Goal: Communication & Community: Connect with others

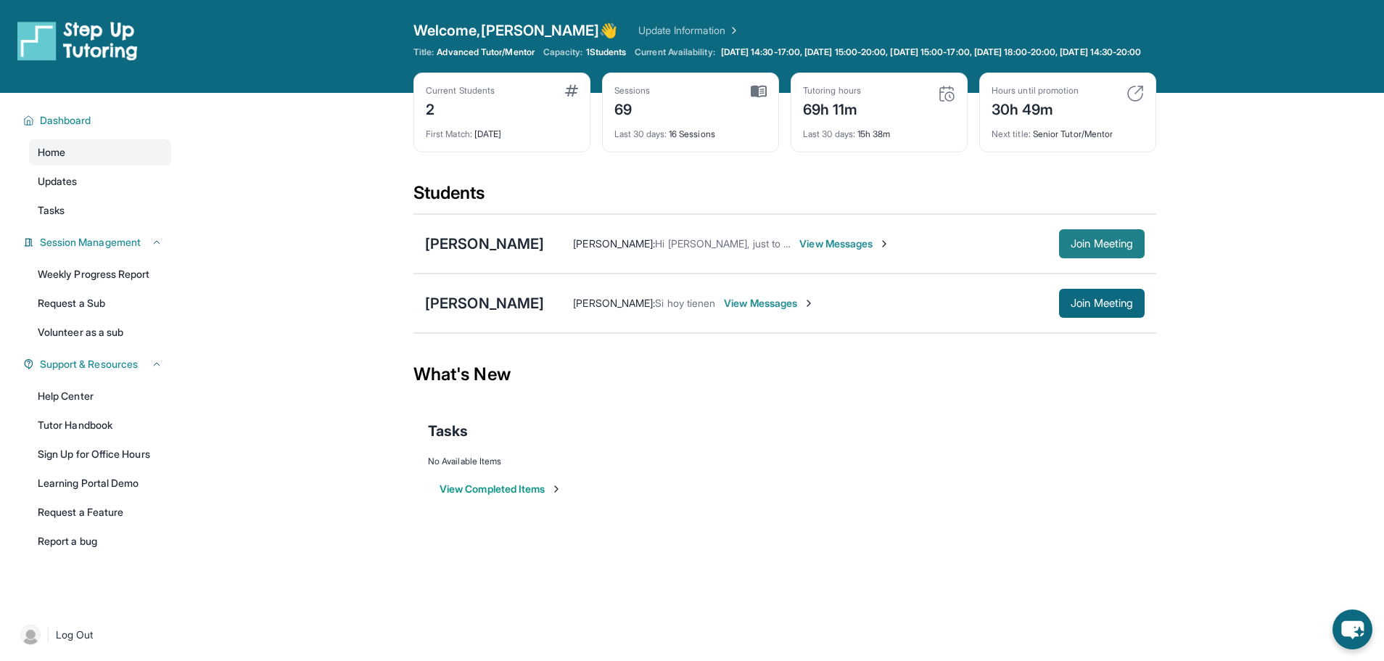
click at [1107, 248] on span "Join Meeting" at bounding box center [1102, 243] width 62 height 9
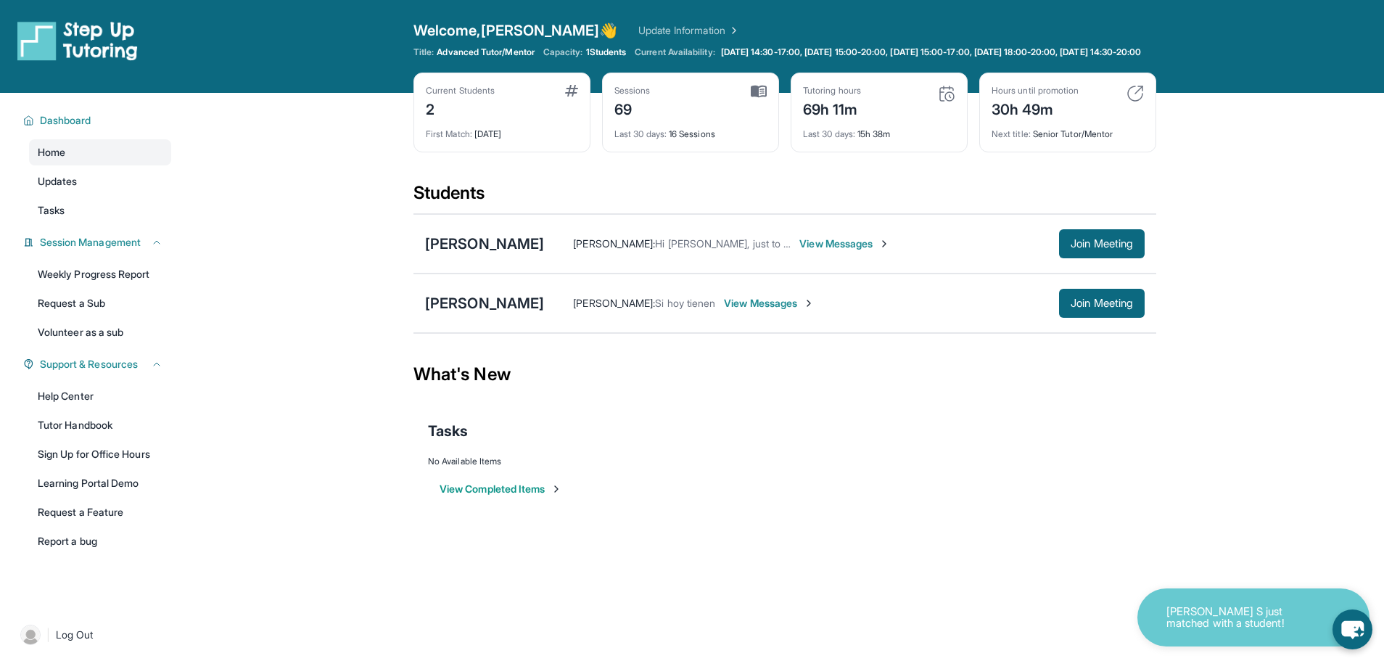
click at [828, 251] on span "View Messages" at bounding box center [845, 244] width 91 height 15
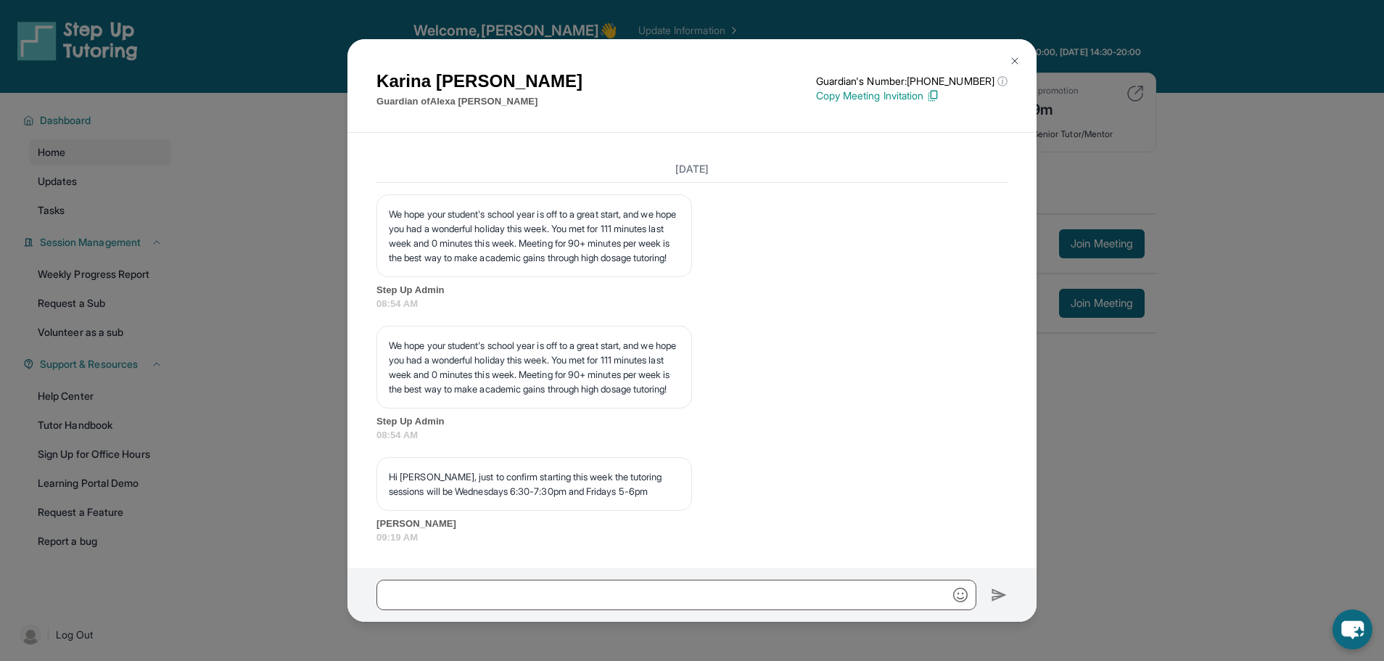
scroll to position [14997, 0]
click at [1012, 59] on img at bounding box center [1015, 61] width 12 height 12
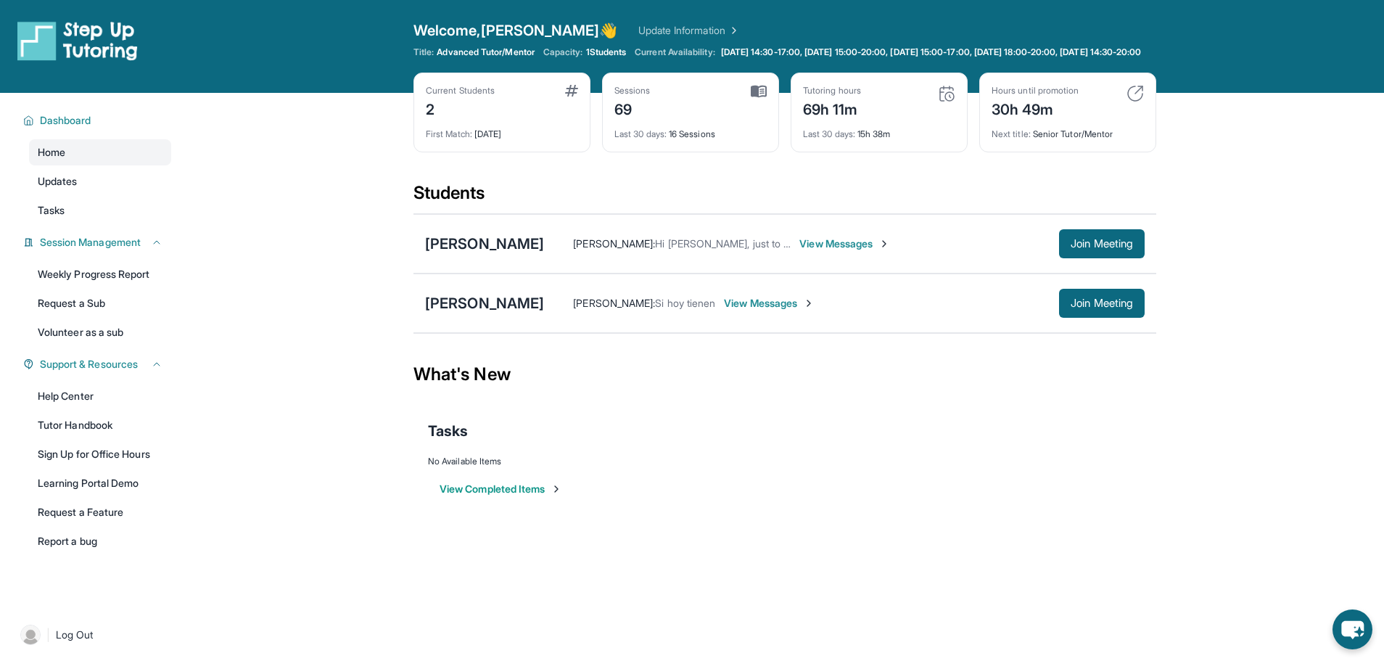
click at [835, 251] on span "View Messages" at bounding box center [845, 244] width 91 height 15
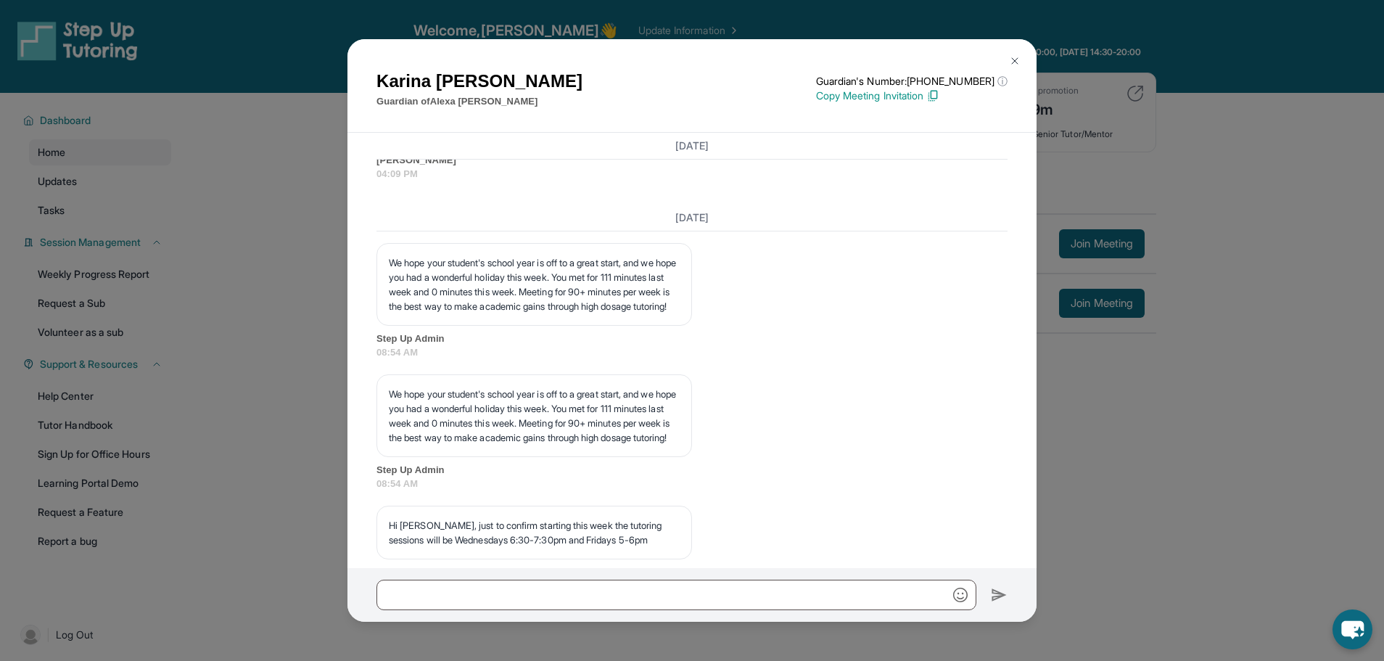
scroll to position [15359, 0]
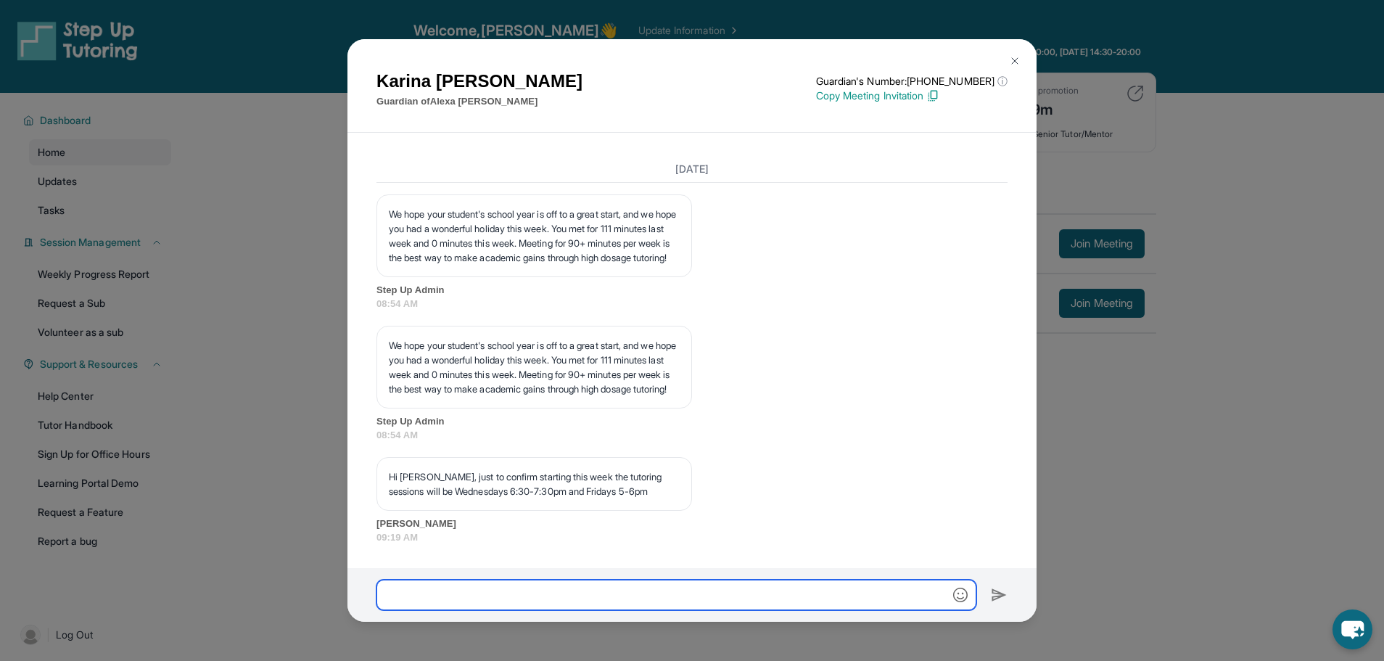
click at [596, 597] on input "text" at bounding box center [677, 595] width 600 height 30
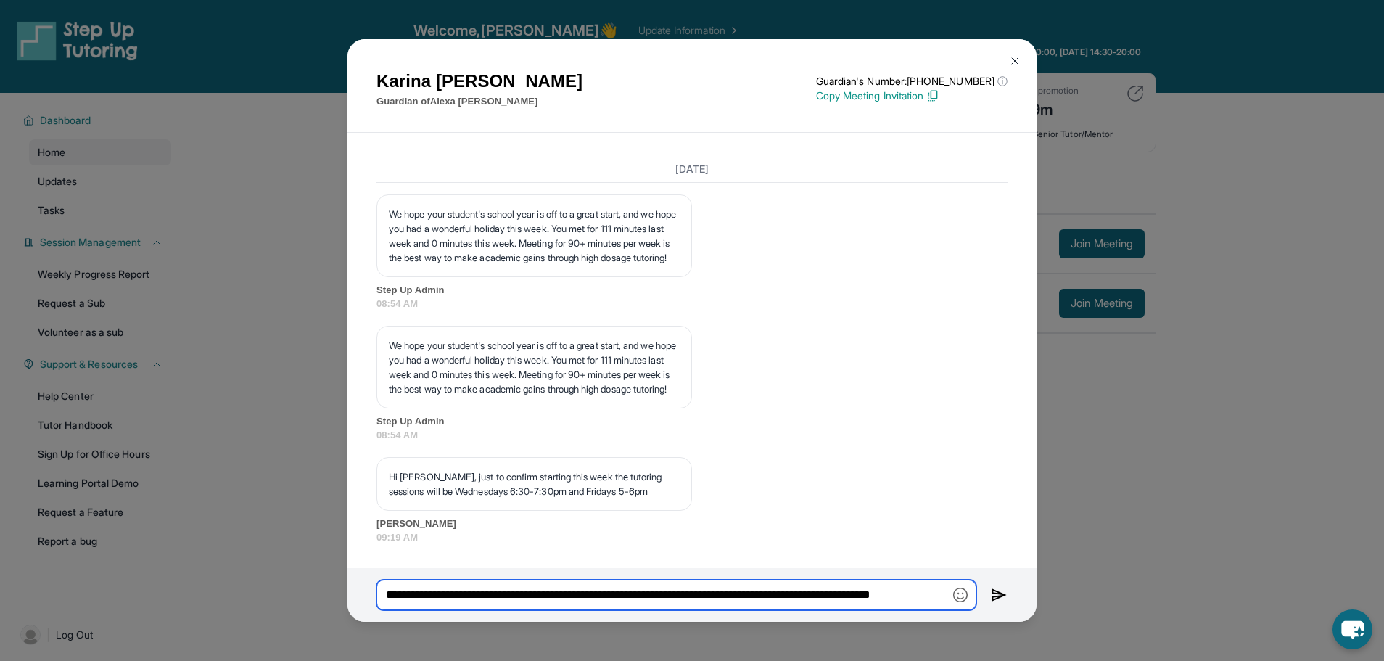
scroll to position [0, 48]
type input "**********"
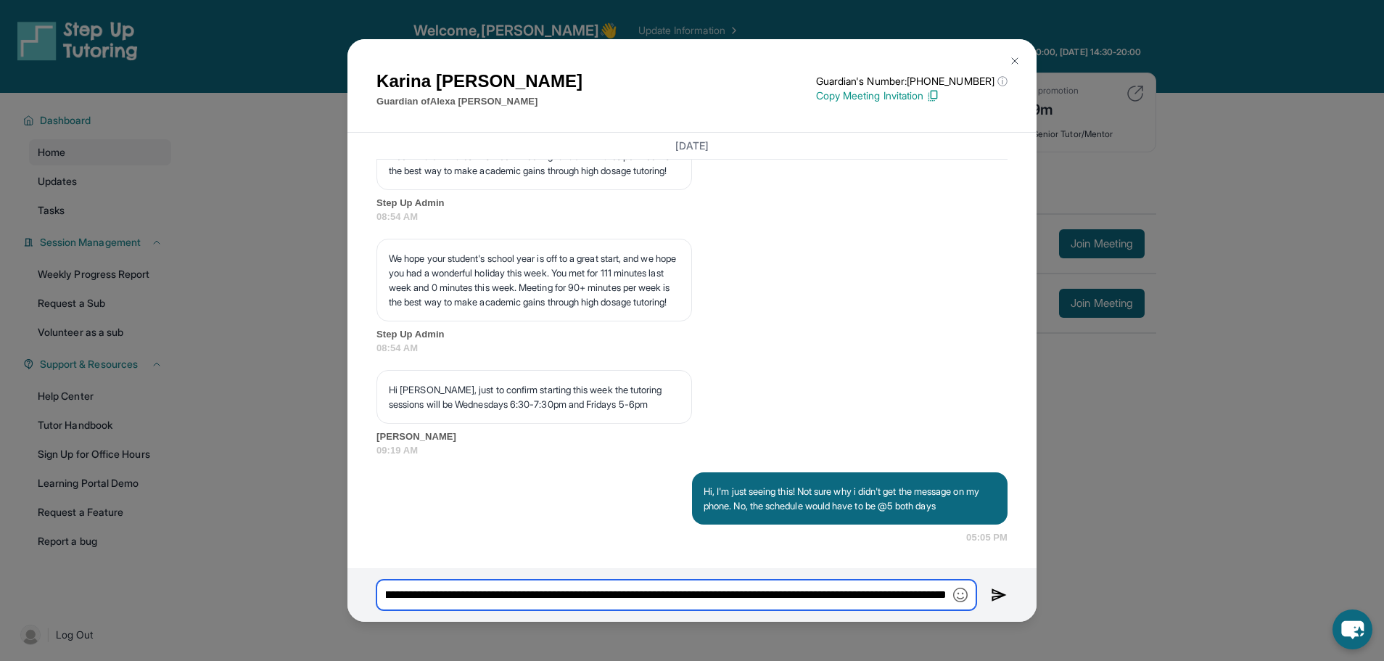
scroll to position [0, 179]
type input "**********"
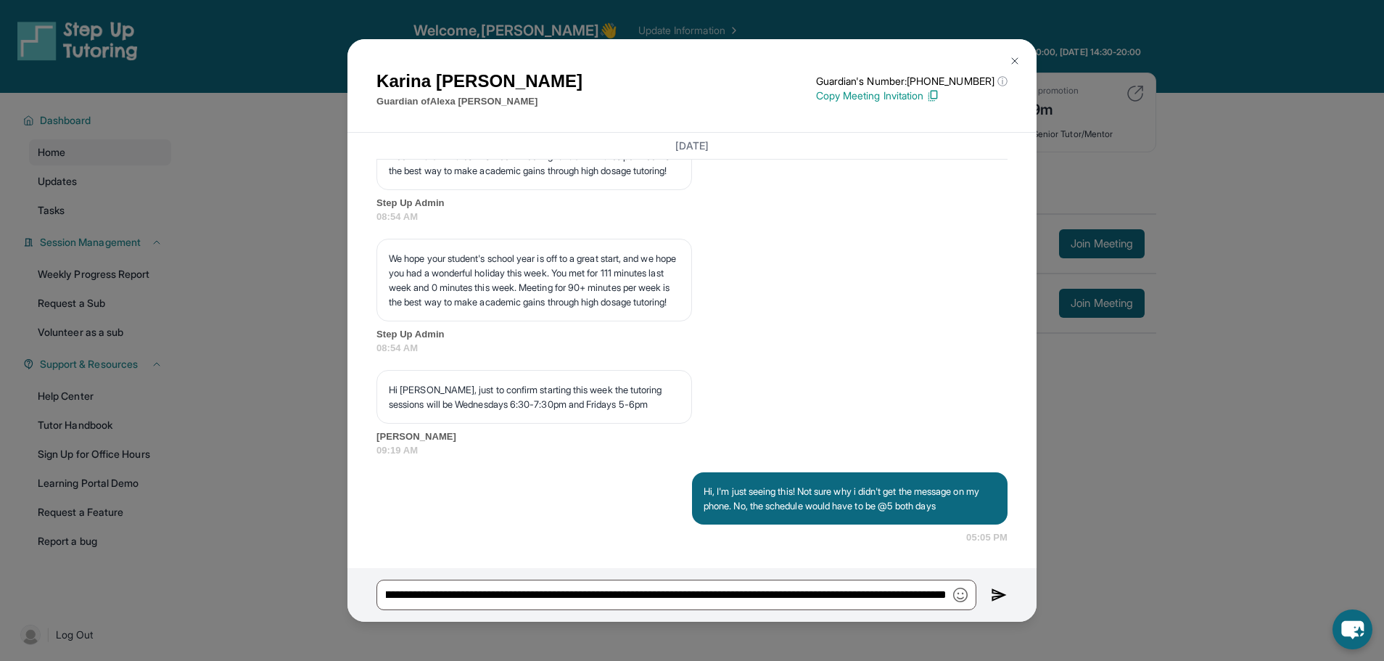
scroll to position [0, 0]
click at [997, 596] on img at bounding box center [999, 594] width 17 height 17
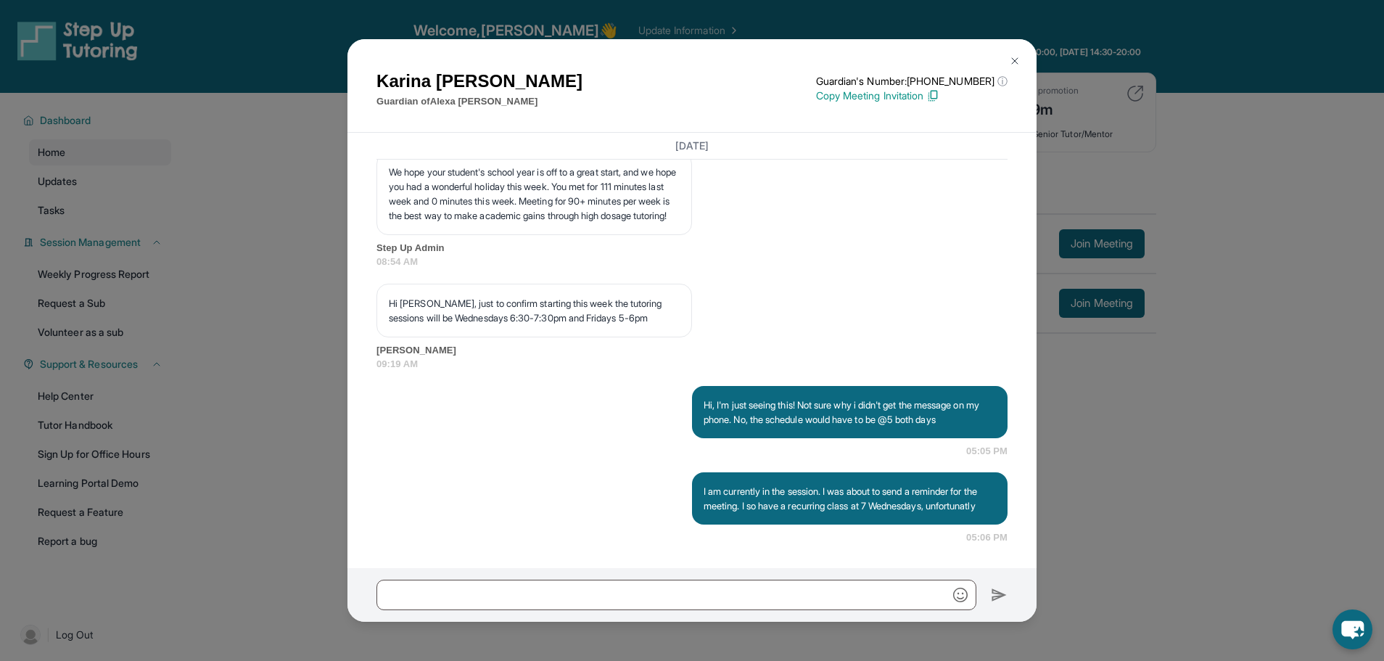
scroll to position [15547, 0]
click at [1115, 515] on div "[PERSON_NAME] Guardian of [PERSON_NAME] Guardian's Number: [PHONE_NUMBER] ⓘ Thi…" at bounding box center [692, 330] width 1384 height 661
